Goal: Information Seeking & Learning: Learn about a topic

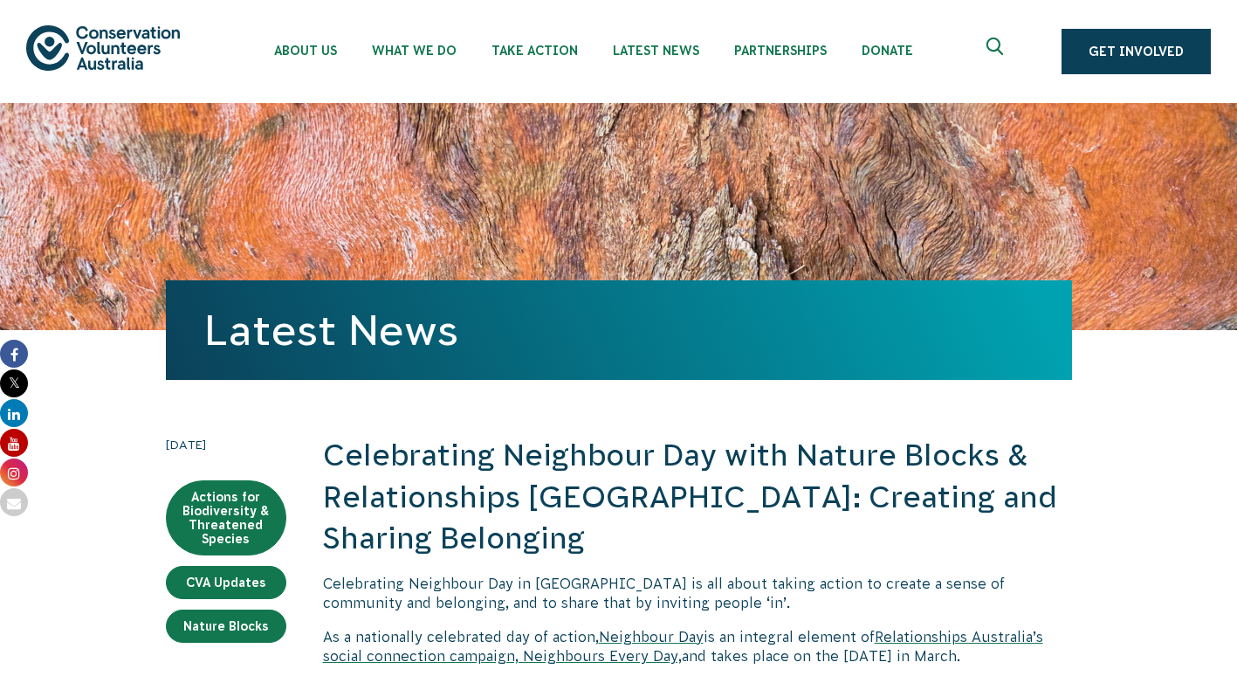
click at [991, 44] on use "Expand search box" at bounding box center [994, 46] width 17 height 17
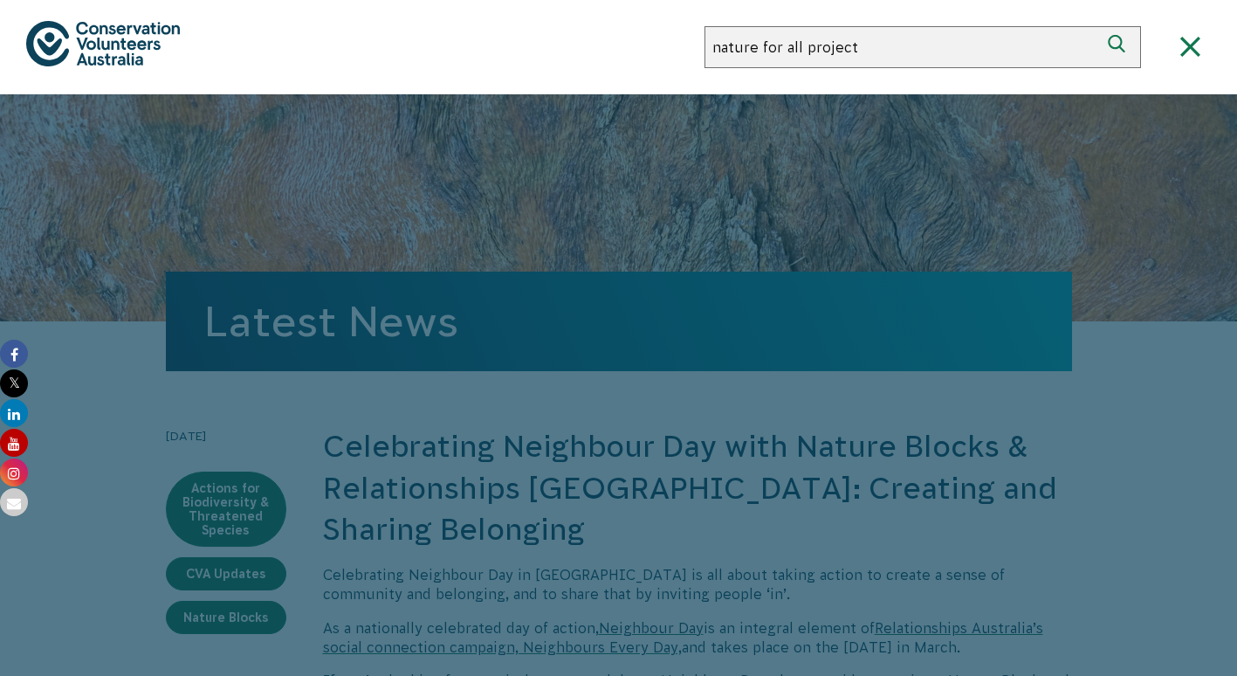
type input "nature for all project"
click at [1099, 26] on button "Search" at bounding box center [1120, 47] width 42 height 42
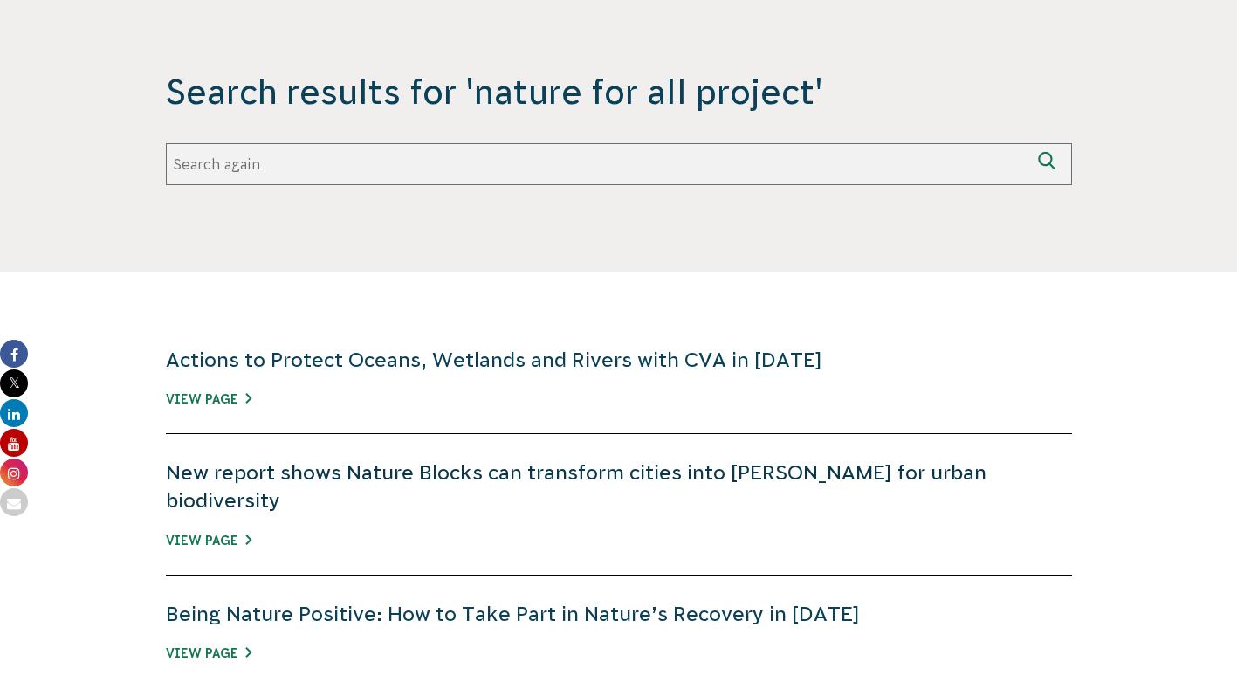
scroll to position [349, 0]
click at [333, 464] on link "New report shows Nature Blocks can transform cities into havens for urban biodi…" at bounding box center [576, 485] width 821 height 51
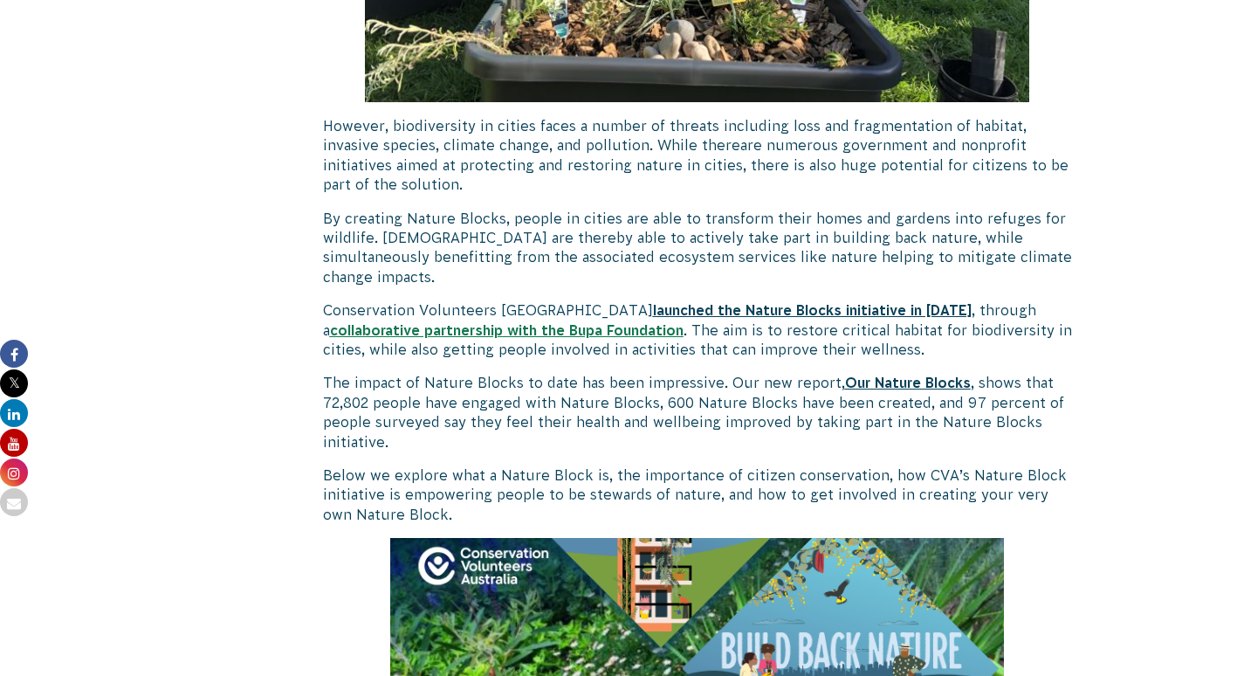
scroll to position [1135, 0]
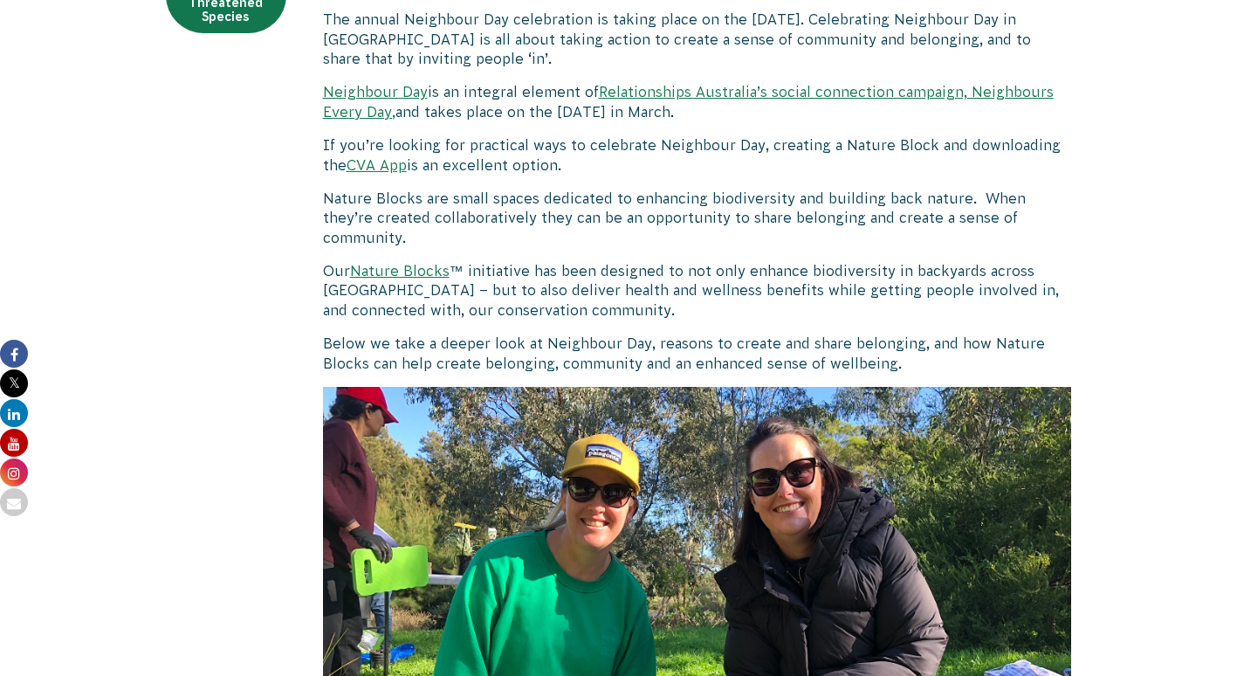
scroll to position [524, 0]
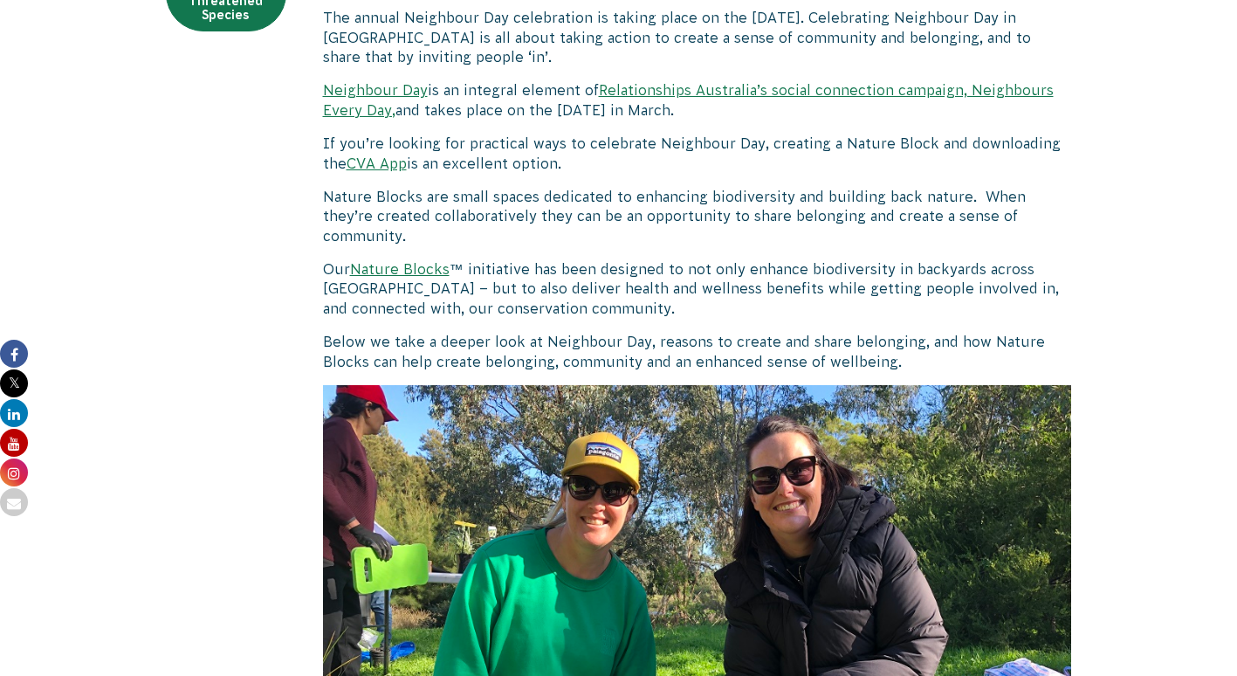
click at [380, 261] on link "Nature Blocks" at bounding box center [400, 269] width 100 height 16
